Goal: Transaction & Acquisition: Subscribe to service/newsletter

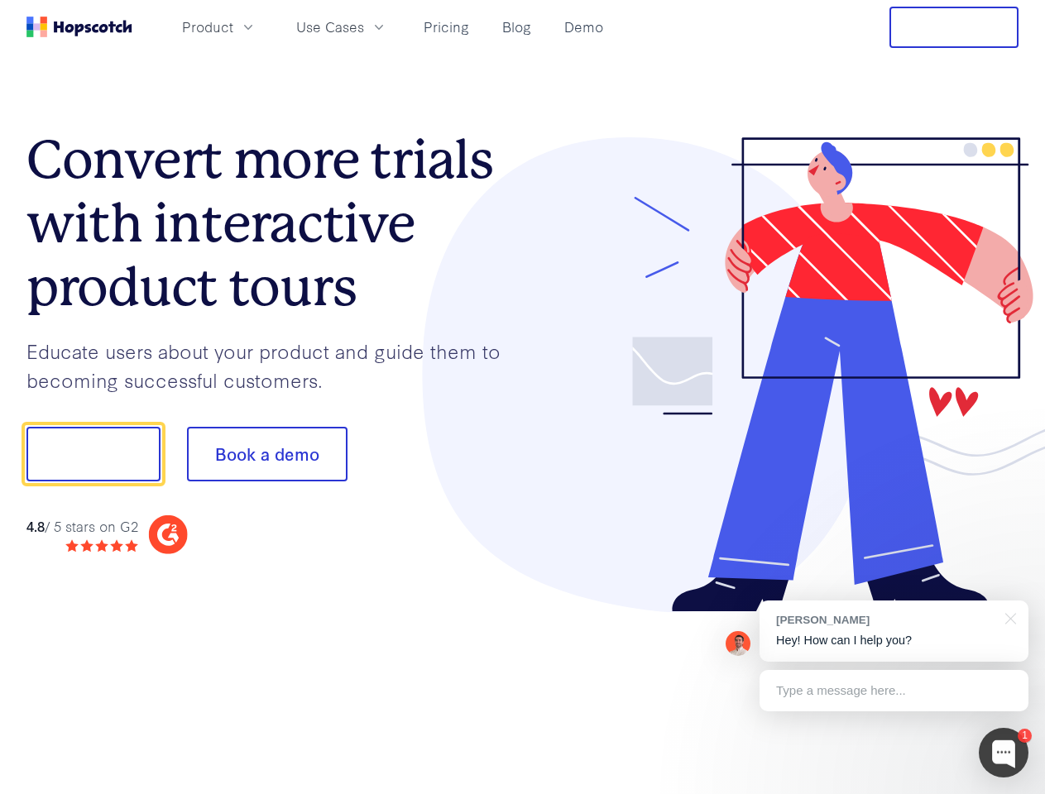
click at [523, 397] on div at bounding box center [771, 375] width 496 height 476
click at [233, 26] on span "Product" at bounding box center [207, 27] width 51 height 21
click at [364, 26] on span "Use Cases" at bounding box center [330, 27] width 68 height 21
click at [954, 27] on button "Free Trial" at bounding box center [953, 27] width 129 height 41
click at [93, 454] on button "Show me!" at bounding box center [93, 454] width 134 height 55
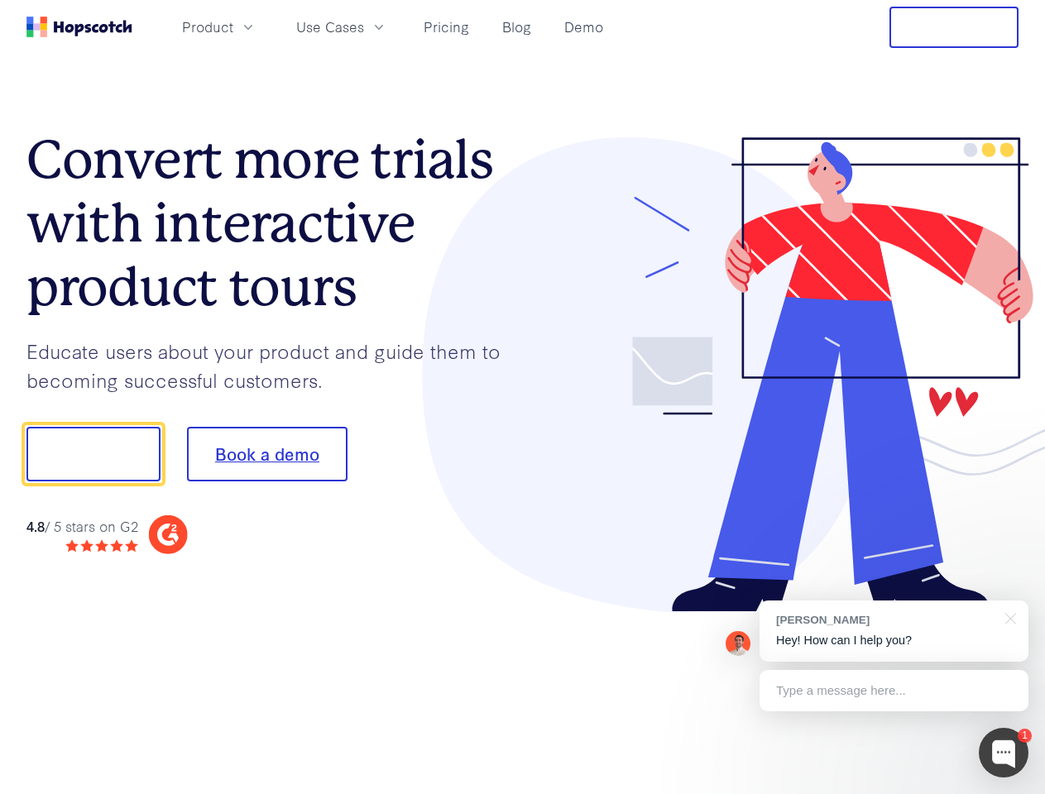
click at [266, 454] on button "Book a demo" at bounding box center [267, 454] width 160 height 55
click at [1003, 753] on div at bounding box center [1003, 753] width 50 height 50
click at [893, 631] on div "[PERSON_NAME] Hey! How can I help you?" at bounding box center [893, 630] width 269 height 61
click at [1007, 617] on div at bounding box center [873, 452] width 310 height 552
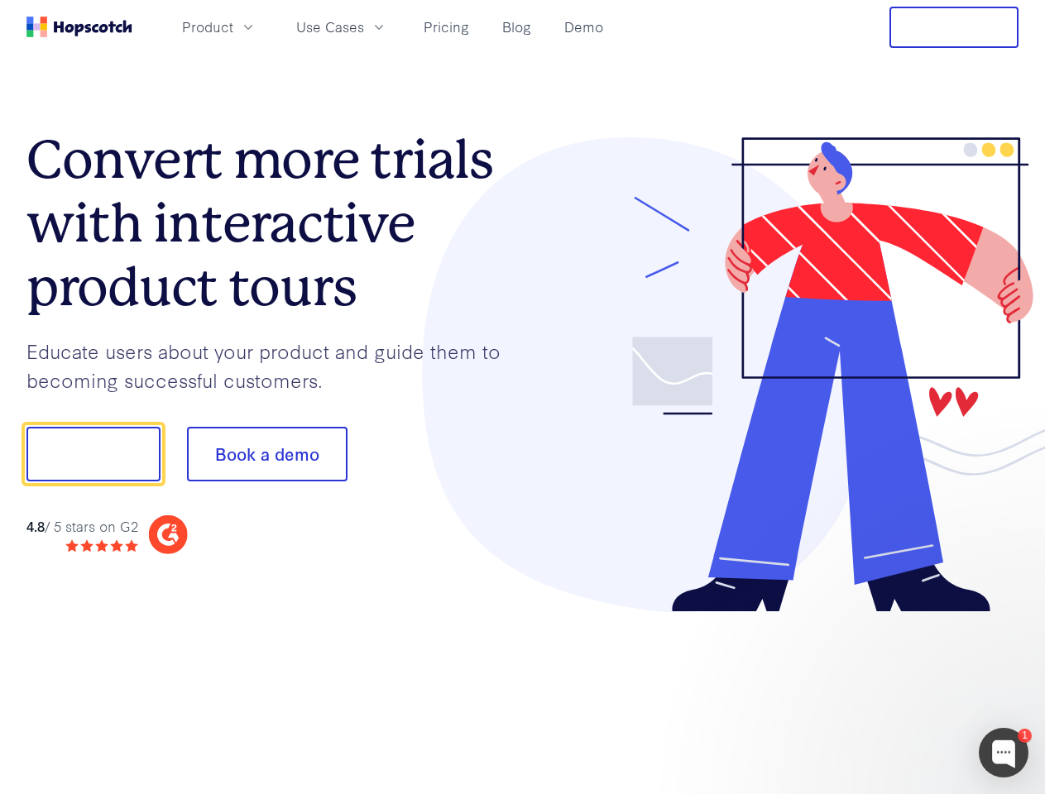
click at [893, 691] on div at bounding box center [873, 563] width 310 height 330
